Goal: Use online tool/utility

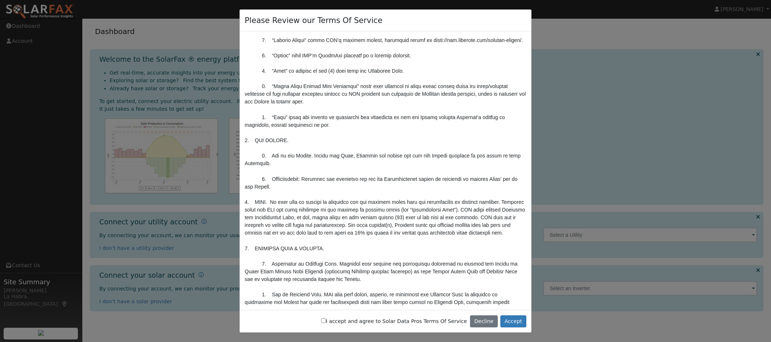
scroll to position [217, 0]
click at [503, 315] on button "Accept" at bounding box center [513, 321] width 26 height 12
click at [321, 318] on input "I accept and agree to Solar Data Pros Terms Of Service" at bounding box center [323, 320] width 5 height 5
checkbox input "true"
click at [500, 315] on button "Accept" at bounding box center [513, 321] width 26 height 12
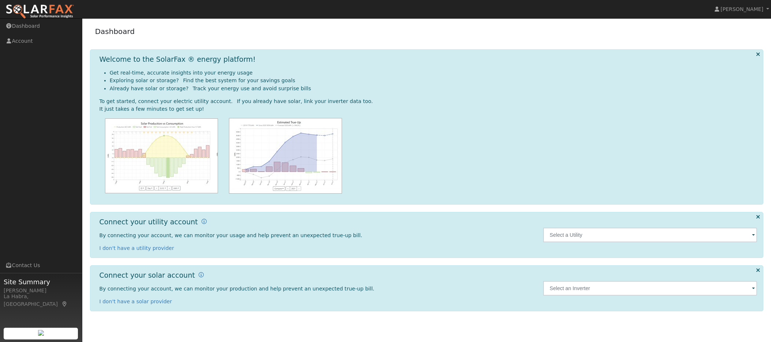
scroll to position [43, 0]
click at [621, 238] on input "text" at bounding box center [650, 235] width 214 height 15
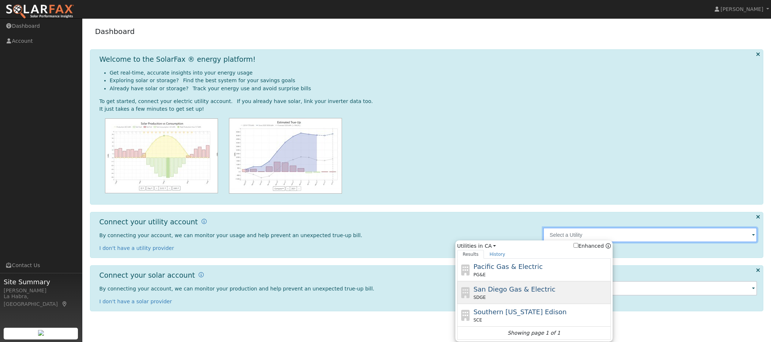
scroll to position [60, 0]
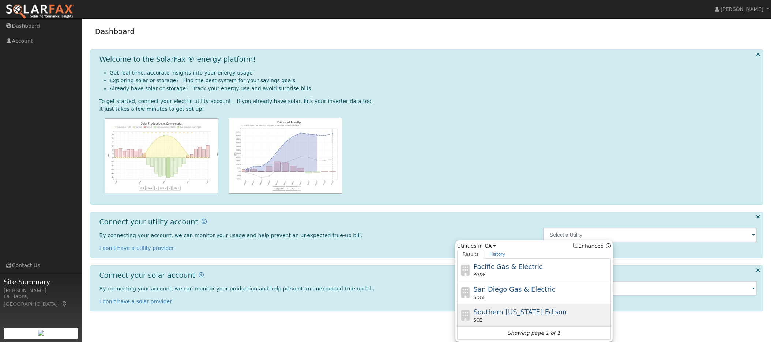
click at [525, 309] on span "Southern [US_STATE] Edison" at bounding box center [519, 312] width 93 height 8
type input "SCE"
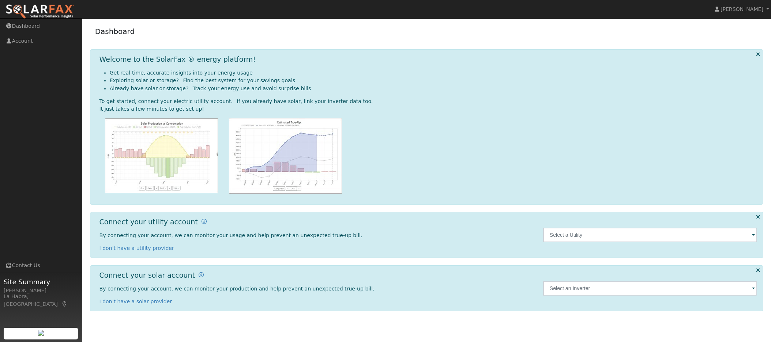
scroll to position [43, 0]
click at [752, 237] on span at bounding box center [753, 235] width 3 height 8
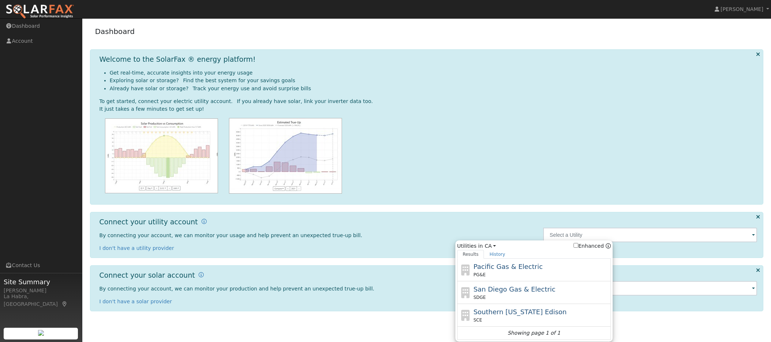
scroll to position [60, 0]
click at [517, 308] on span "Southern [US_STATE] Edison" at bounding box center [519, 312] width 93 height 8
type input "SCE"
